Goal: Transaction & Acquisition: Purchase product/service

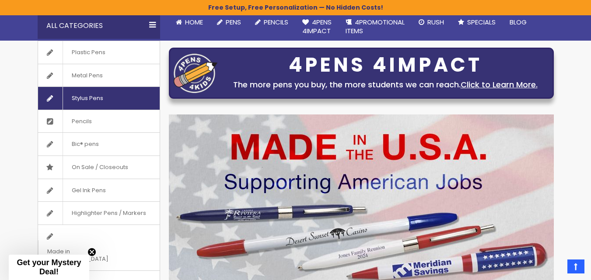
scroll to position [84, 0]
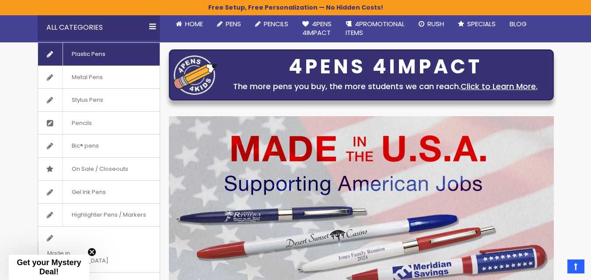
click at [98, 57] on span "Plastic Pens" at bounding box center [89, 54] width 52 height 23
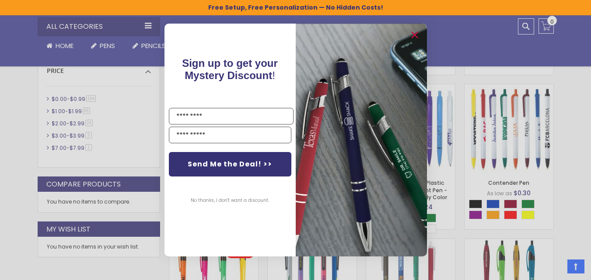
scroll to position [360, 0]
click at [412, 38] on icon "Close dialog" at bounding box center [414, 35] width 6 height 6
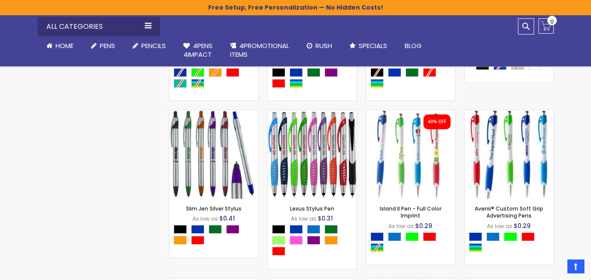
scroll to position [1607, 0]
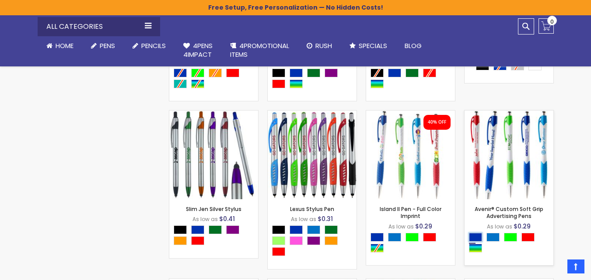
click at [476, 237] on div "Blue" at bounding box center [475, 237] width 13 height 9
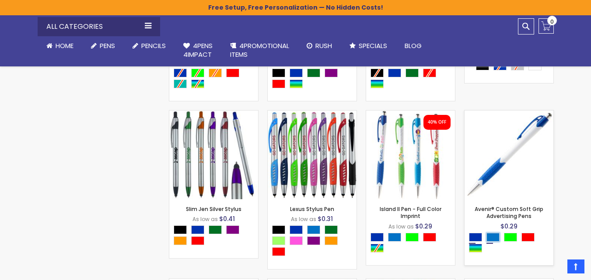
click at [495, 239] on div "Blue Light" at bounding box center [492, 237] width 13 height 9
click at [475, 235] on div "Blue" at bounding box center [475, 237] width 13 height 9
type input "****"
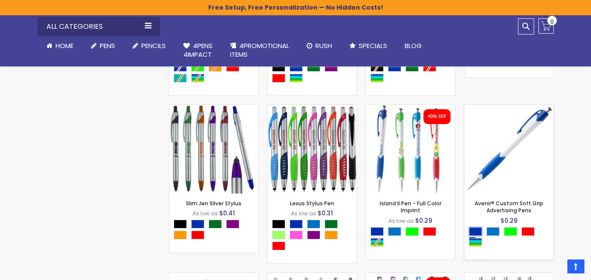
scroll to position [1613, 0]
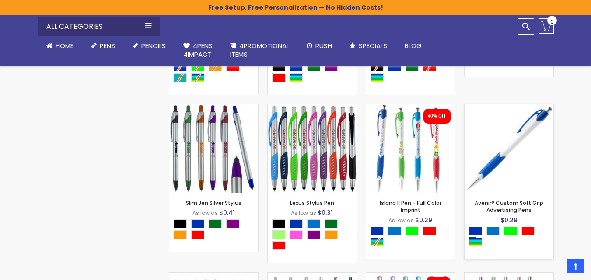
click at [536, 161] on img at bounding box center [508, 149] width 89 height 89
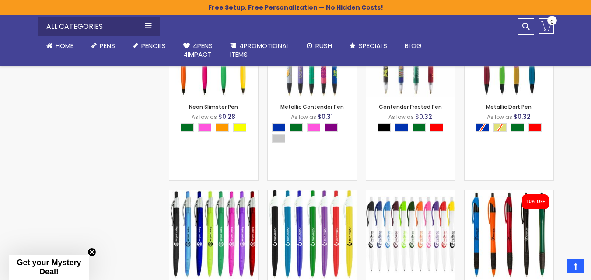
scroll to position [638, 0]
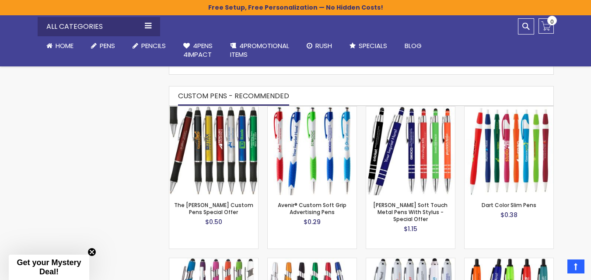
scroll to position [528, 0]
click at [344, 211] on strong "Avenir® Custom Soft Grip Advertising Pens" at bounding box center [312, 209] width 80 height 14
click at [344, 219] on div "$0.29" at bounding box center [312, 223] width 80 height 8
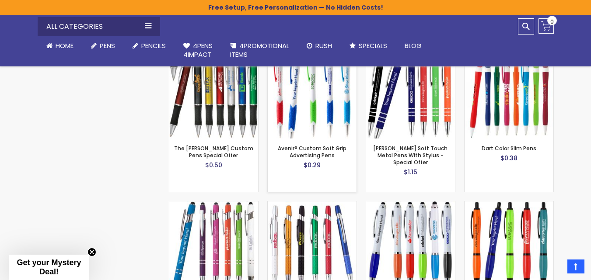
scroll to position [586, 0]
click at [325, 167] on div at bounding box center [312, 169] width 80 height 4
click at [319, 127] on img at bounding box center [312, 93] width 89 height 89
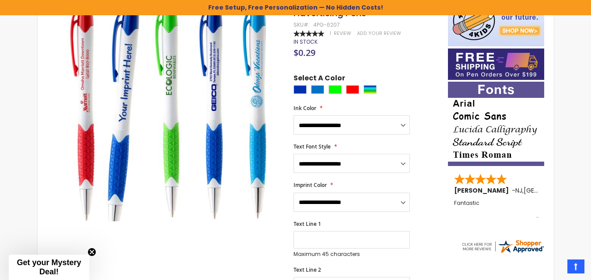
scroll to position [164, 0]
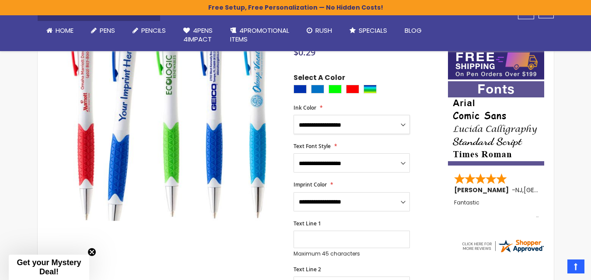
click at [403, 123] on select "**********" at bounding box center [351, 124] width 116 height 19
select select "****"
click at [293, 115] on select "**********" at bounding box center [351, 124] width 116 height 19
click at [405, 163] on select "**********" at bounding box center [351, 163] width 116 height 19
select select "****"
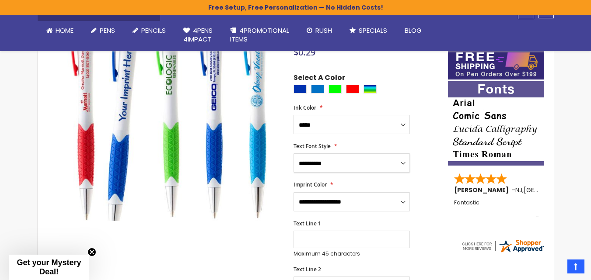
click at [293, 154] on select "**********" at bounding box center [351, 163] width 116 height 19
click at [404, 200] on select "**********" at bounding box center [351, 201] width 116 height 19
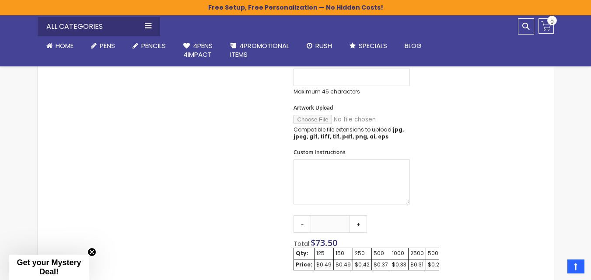
scroll to position [418, 0]
click at [414, 252] on div "2500" at bounding box center [417, 254] width 14 height 7
click at [413, 262] on div "$0.31" at bounding box center [417, 265] width 14 height 7
click at [356, 224] on link "+" at bounding box center [357, 224] width 17 height 17
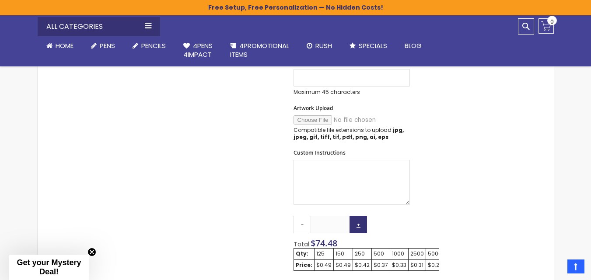
click at [356, 224] on link "+" at bounding box center [357, 224] width 17 height 17
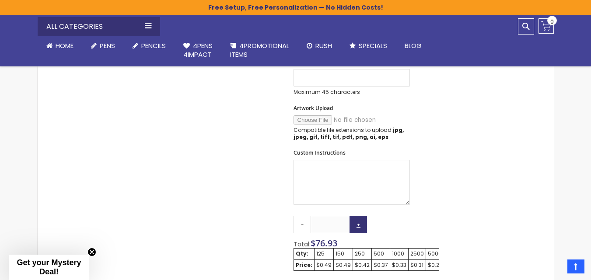
click at [356, 224] on link "+" at bounding box center [357, 224] width 17 height 17
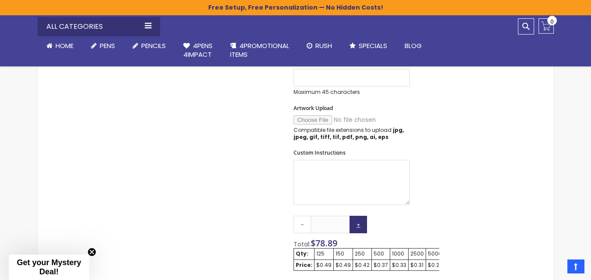
click at [356, 224] on link "+" at bounding box center [357, 224] width 17 height 17
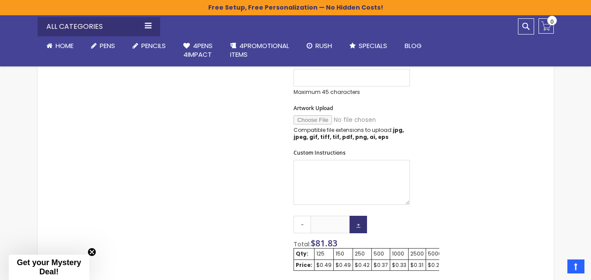
click at [356, 224] on link "+" at bounding box center [357, 224] width 17 height 17
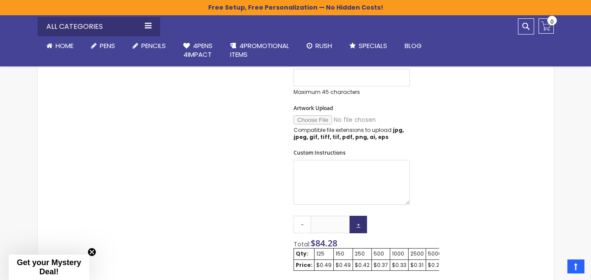
click at [356, 224] on link "+" at bounding box center [357, 224] width 17 height 17
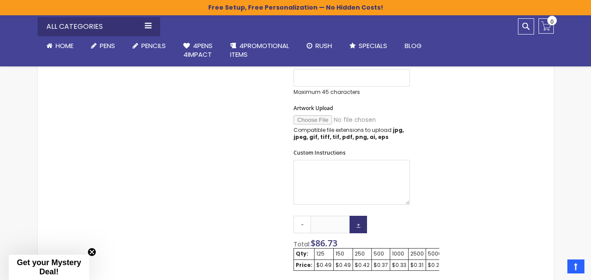
click at [356, 224] on link "+" at bounding box center [357, 224] width 17 height 17
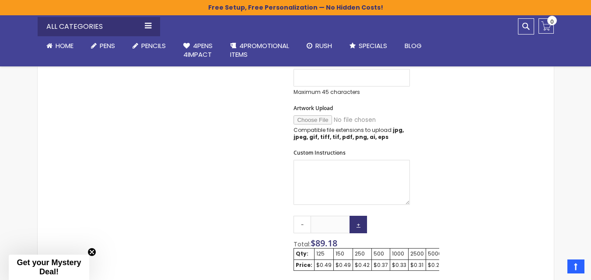
click at [356, 224] on link "+" at bounding box center [357, 224] width 17 height 17
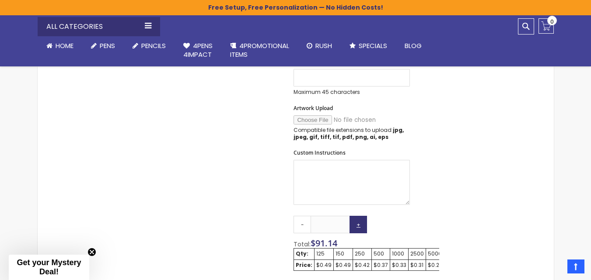
click at [356, 224] on link "+" at bounding box center [357, 224] width 17 height 17
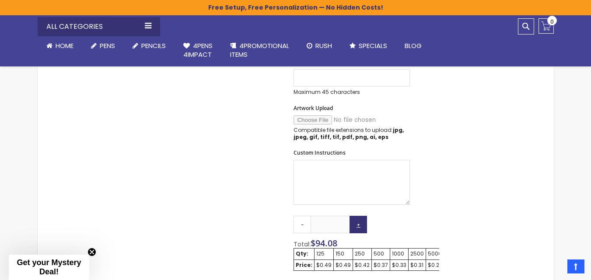
click at [356, 224] on link "+" at bounding box center [357, 224] width 17 height 17
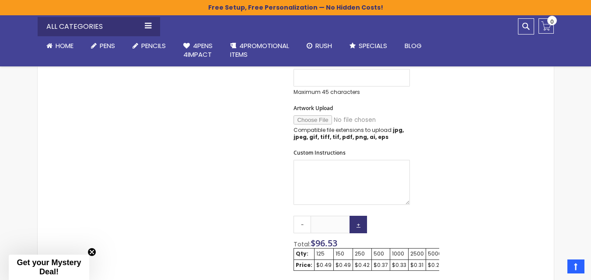
click at [356, 224] on link "+" at bounding box center [357, 224] width 17 height 17
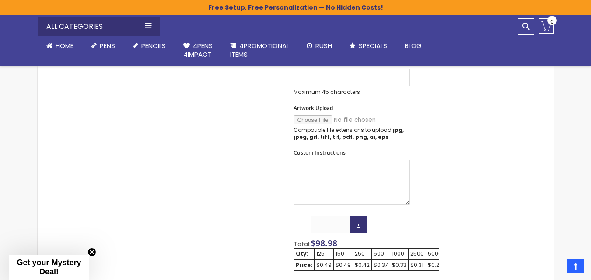
click at [356, 224] on link "+" at bounding box center [357, 224] width 17 height 17
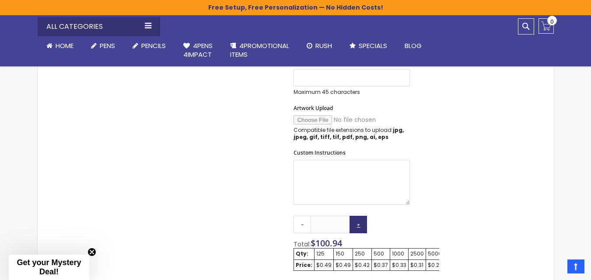
click at [356, 224] on link "+" at bounding box center [357, 224] width 17 height 17
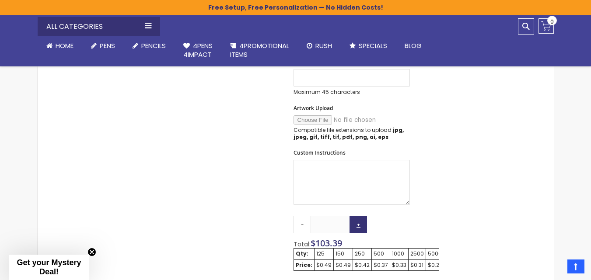
click at [356, 224] on link "+" at bounding box center [357, 224] width 17 height 17
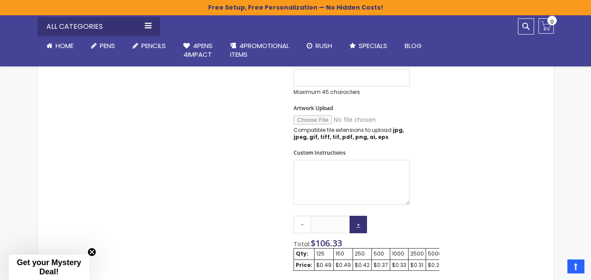
click at [356, 224] on link "+" at bounding box center [357, 224] width 17 height 17
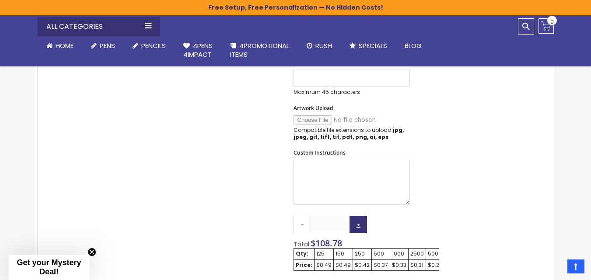
click at [356, 224] on link "+" at bounding box center [357, 224] width 17 height 17
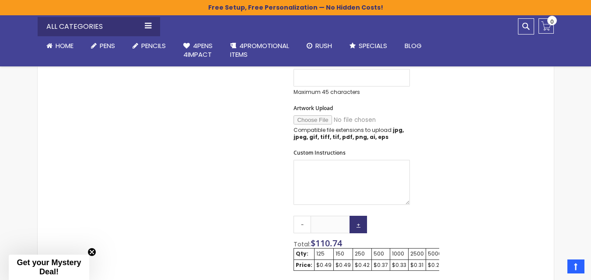
click at [356, 224] on link "+" at bounding box center [357, 224] width 17 height 17
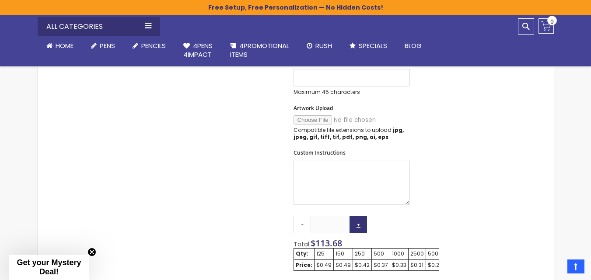
click at [356, 224] on link "+" at bounding box center [357, 224] width 17 height 17
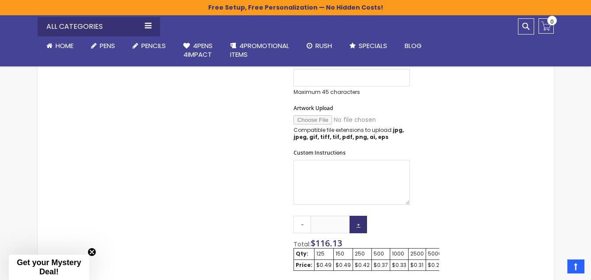
click at [356, 224] on link "+" at bounding box center [357, 224] width 17 height 17
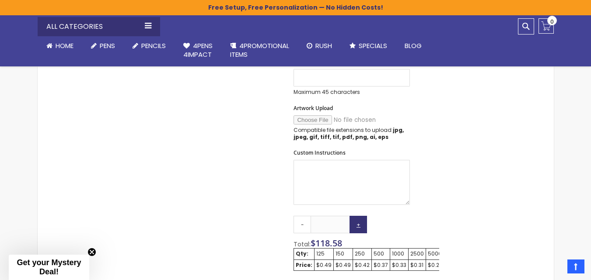
click at [356, 224] on link "+" at bounding box center [357, 224] width 17 height 17
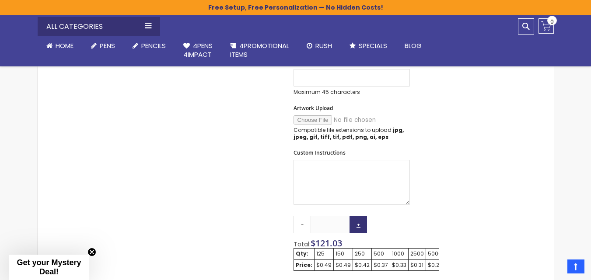
click at [356, 224] on link "+" at bounding box center [357, 224] width 17 height 17
type input "***"
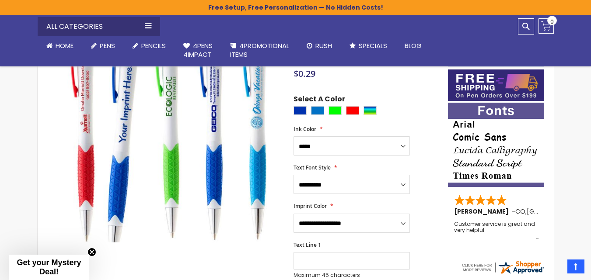
scroll to position [142, 0]
